Goal: Obtain resource: Obtain resource

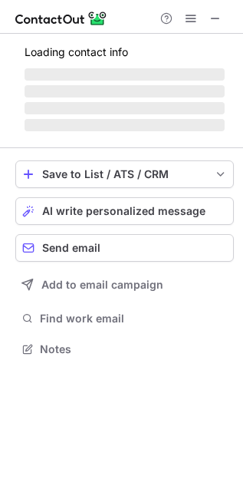
scroll to position [339, 243]
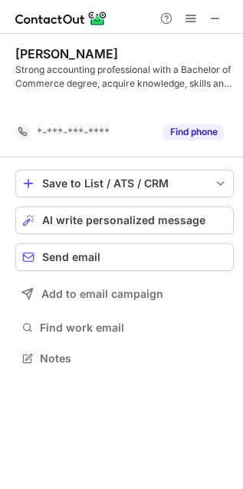
scroll to position [8, 8]
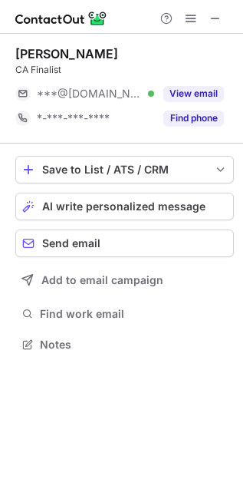
scroll to position [334, 243]
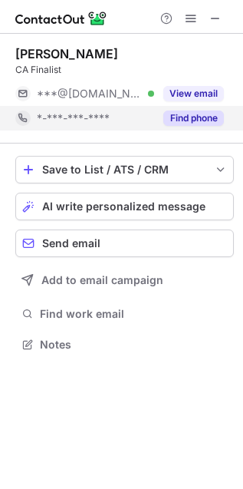
click at [208, 117] on button "Find phone" at bounding box center [193, 117] width 61 height 15
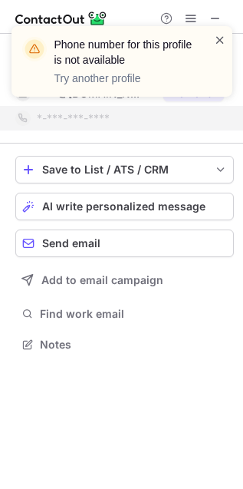
click at [220, 42] on span at bounding box center [220, 39] width 12 height 15
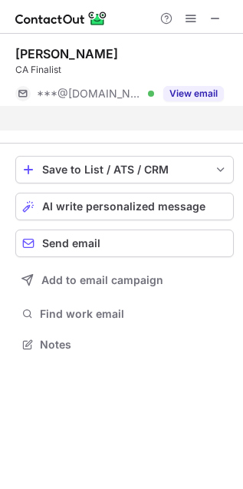
scroll to position [6, 8]
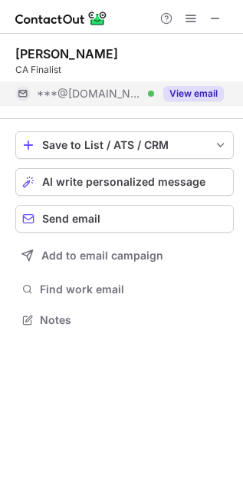
click at [213, 96] on button "View email" at bounding box center [193, 93] width 61 height 15
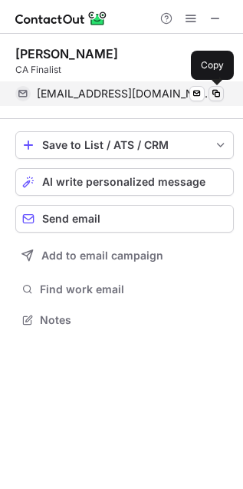
click at [219, 94] on span at bounding box center [216, 93] width 12 height 12
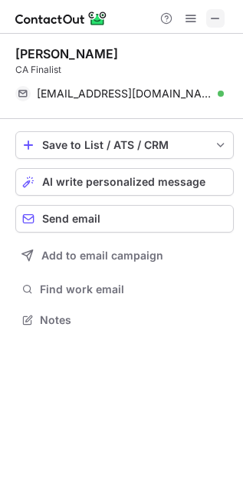
click at [216, 12] on span at bounding box center [215, 18] width 12 height 12
